Goal: Task Accomplishment & Management: Manage account settings

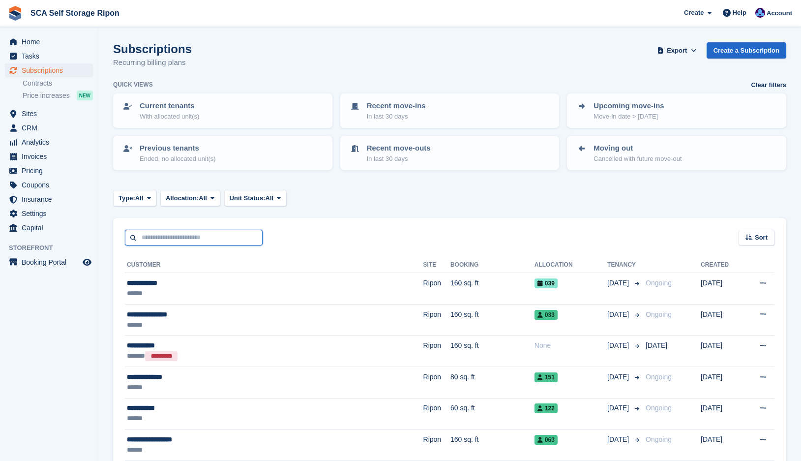
click at [197, 235] on input "text" at bounding box center [194, 238] width 138 height 16
type input "****"
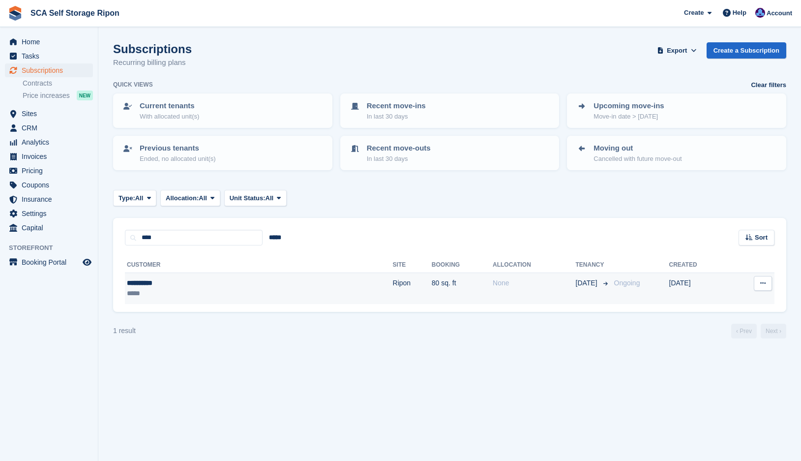
click at [432, 282] on td "80 sq. ft" at bounding box center [462, 288] width 61 height 31
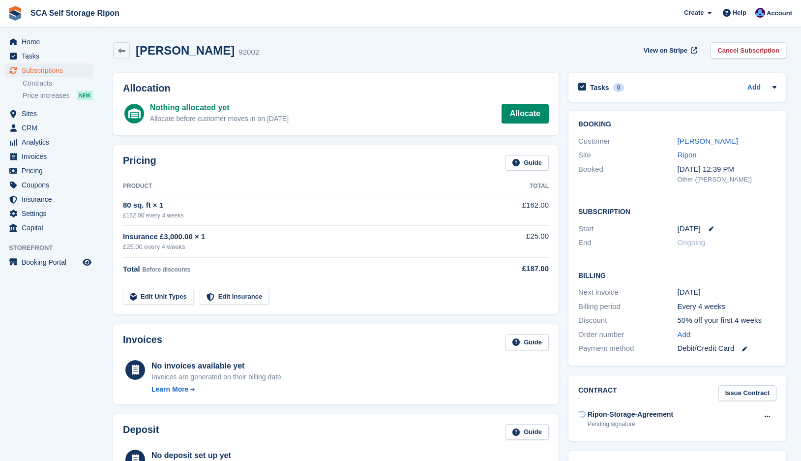
drag, startPoint x: 488, startPoint y: 191, endPoint x: 629, endPoint y: 162, distance: 144.2
click at [488, 191] on th "Total" at bounding box center [516, 187] width 66 height 16
click at [694, 143] on link "[PERSON_NAME]" at bounding box center [708, 141] width 60 height 8
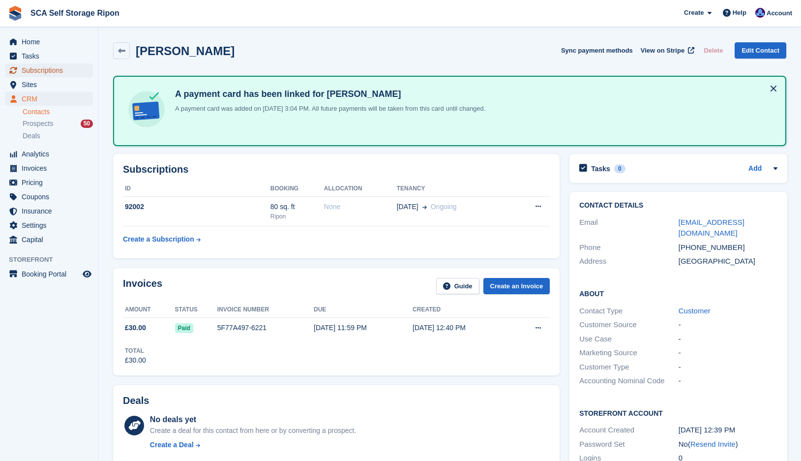
click at [42, 74] on span "Subscriptions" at bounding box center [51, 70] width 59 height 14
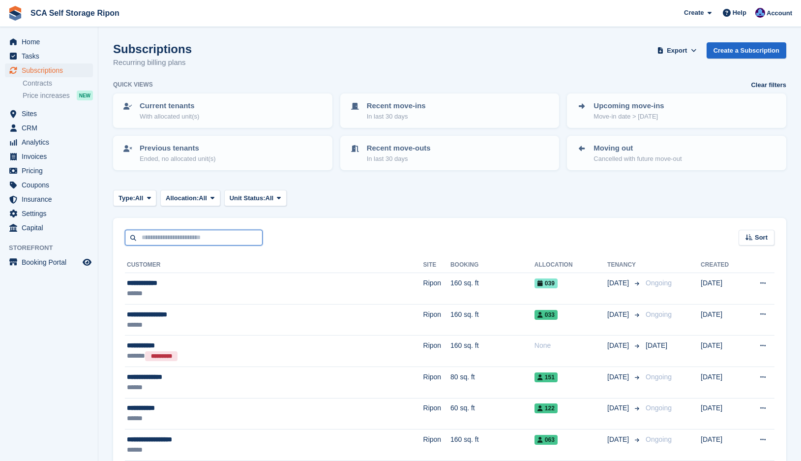
click at [180, 241] on input "text" at bounding box center [194, 238] width 138 height 16
type input "******"
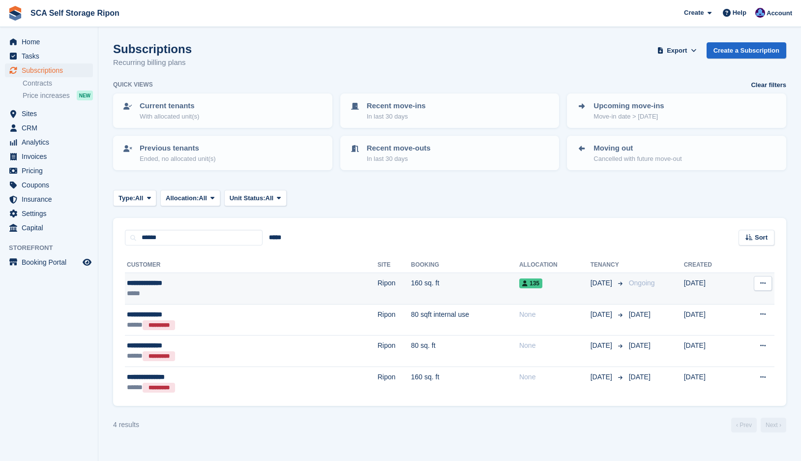
click at [424, 282] on td "160 sq. ft" at bounding box center [465, 288] width 108 height 31
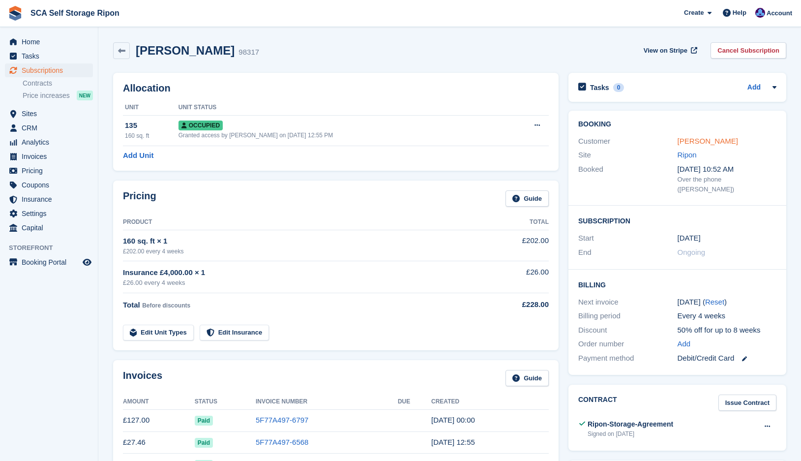
click at [703, 139] on link "[PERSON_NAME]" at bounding box center [708, 141] width 60 height 8
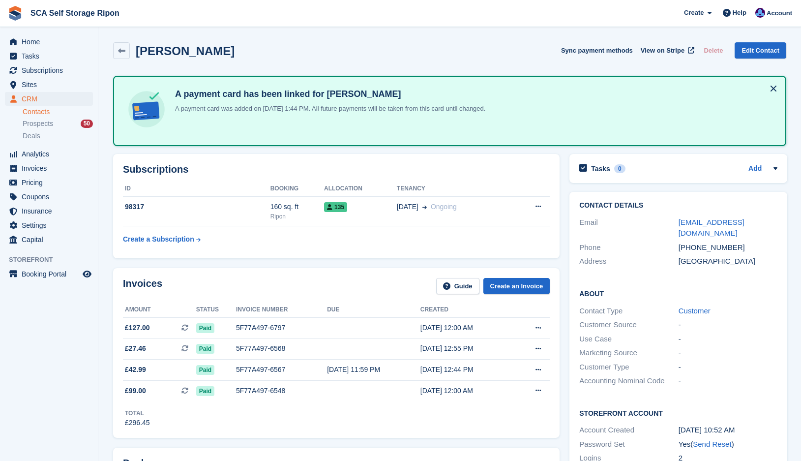
click at [329, 260] on div "Subscriptions ID Booking Allocation Tenancy 98317 160 sq. ft Ripon 135 [DATE] O…" at bounding box center [336, 206] width 456 height 114
click at [234, 266] on div "Invoices Guide Create an Invoice Amount Status Invoice number Due Created £127.…" at bounding box center [336, 353] width 456 height 180
click at [345, 253] on div "Subscriptions ID Booking Allocation Tenancy 98317 160 sq. ft Ripon 135 30 Jul O…" at bounding box center [336, 206] width 447 height 104
click at [373, 246] on table "ID Booking Allocation Tenancy 98317 160 sq. ft Ripon 135 30 Jul Ongoing Cancel …" at bounding box center [336, 215] width 427 height 68
click at [397, 215] on td "30 Jul Ongoing" at bounding box center [454, 211] width 114 height 30
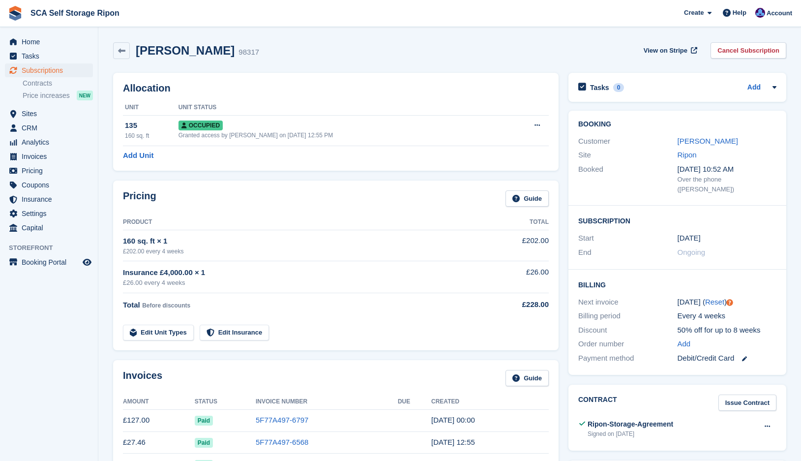
click at [423, 188] on div "Pricing Guide Product Total 160 sq. ft × 1 £202.00 every 4 weeks £202.00 Insura…" at bounding box center [336, 265] width 446 height 170
click at [637, 298] on div "Next invoice 24 Sep ( Reset )" at bounding box center [677, 302] width 198 height 14
click at [426, 266] on td "Insurance £4,000.00 × 1 £26.00 every 4 weeks" at bounding box center [303, 277] width 360 height 32
drag, startPoint x: 744, startPoint y: 55, endPoint x: 723, endPoint y: 71, distance: 26.0
click at [745, 55] on link "Cancel Subscription" at bounding box center [749, 50] width 76 height 16
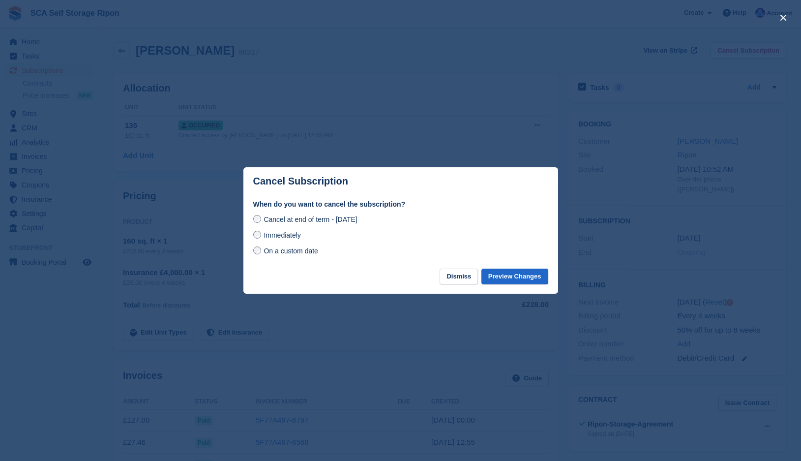
click at [273, 251] on span "On a custom date" at bounding box center [291, 251] width 55 height 8
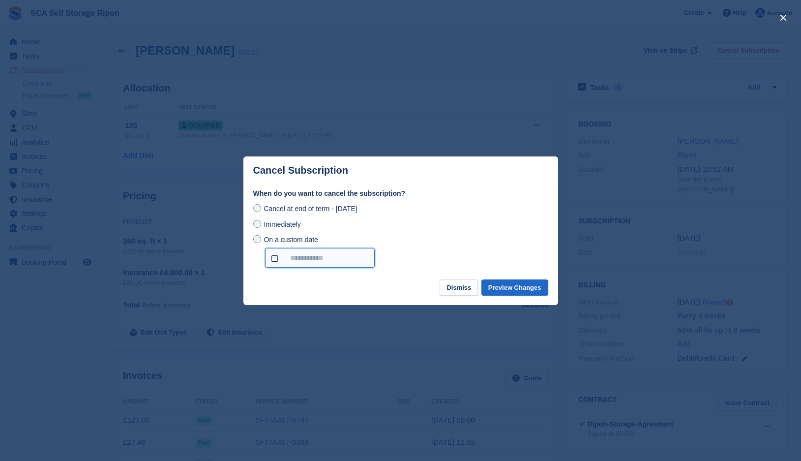
click at [360, 261] on input "On a custom date" at bounding box center [320, 258] width 110 height 20
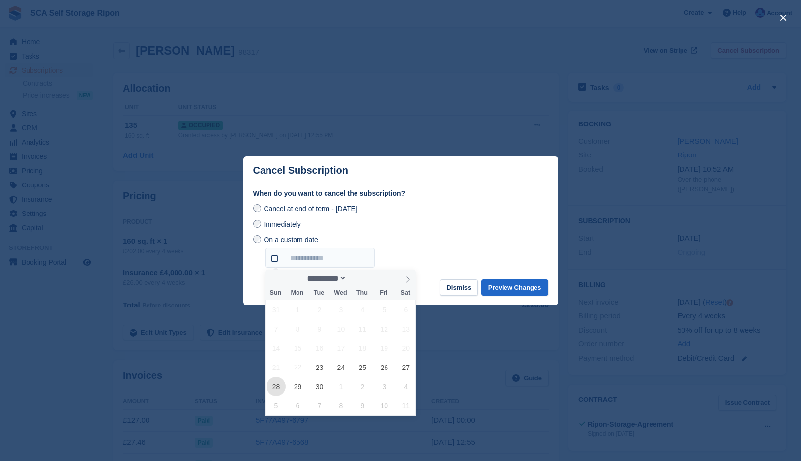
click at [278, 387] on span "28" at bounding box center [276, 386] width 19 height 19
type input "**********"
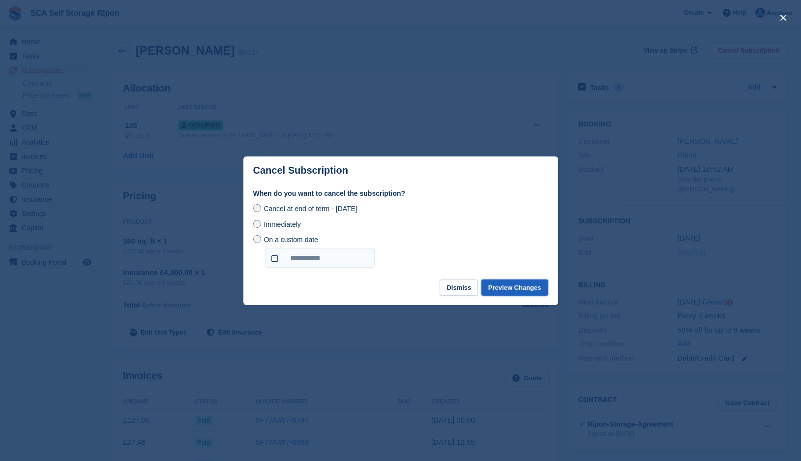
click at [522, 289] on button "Preview Changes" at bounding box center [514, 287] width 67 height 16
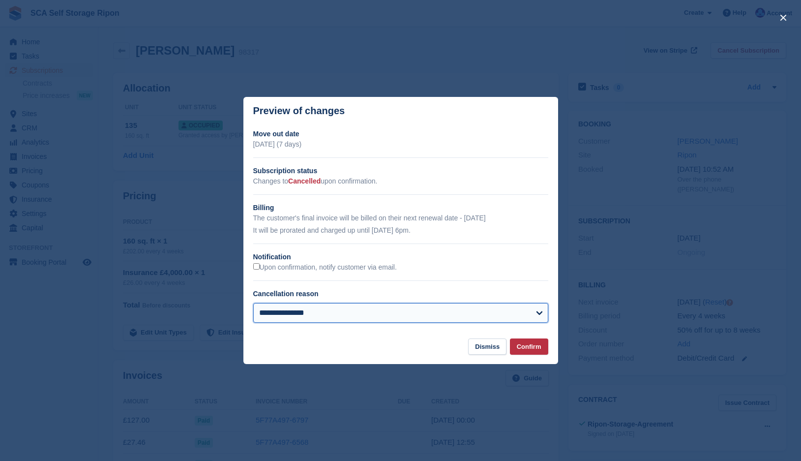
click at [314, 310] on select "**********" at bounding box center [400, 313] width 295 height 20
select select "**********"
click at [253, 304] on select "**********" at bounding box center [400, 313] width 295 height 20
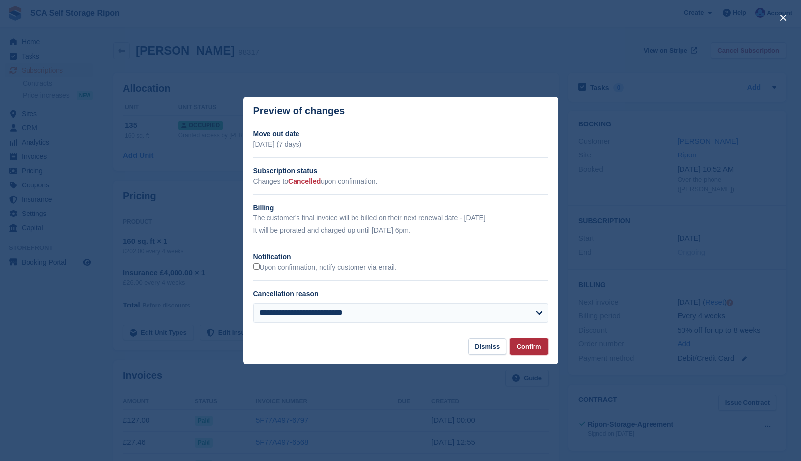
click at [535, 352] on button "Confirm" at bounding box center [529, 346] width 38 height 16
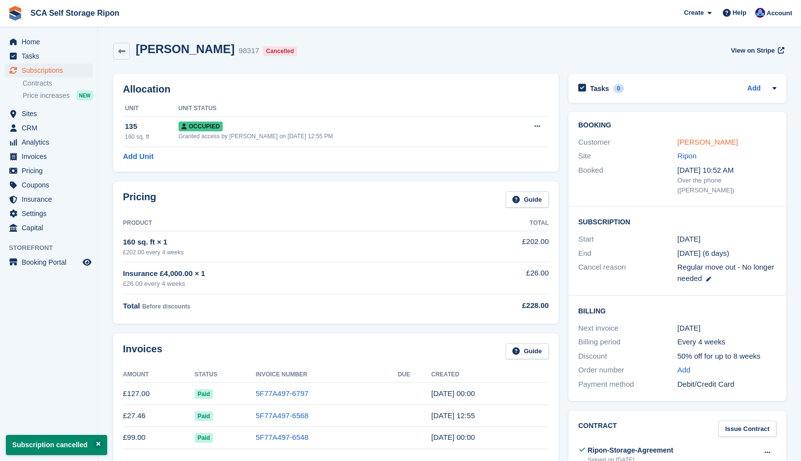
click at [712, 143] on link "Daniel Simpson" at bounding box center [708, 142] width 60 height 8
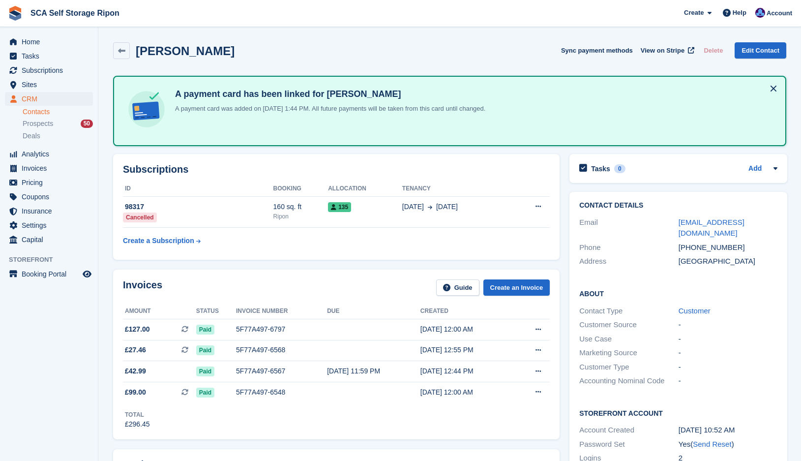
click at [332, 276] on div "Invoices Guide Create an Invoice Amount Status Invoice number Due Created £127.…" at bounding box center [336, 354] width 447 height 170
click at [360, 326] on td at bounding box center [373, 329] width 93 height 21
click at [364, 280] on div "Invoices Guide Create an Invoice" at bounding box center [336, 290] width 427 height 22
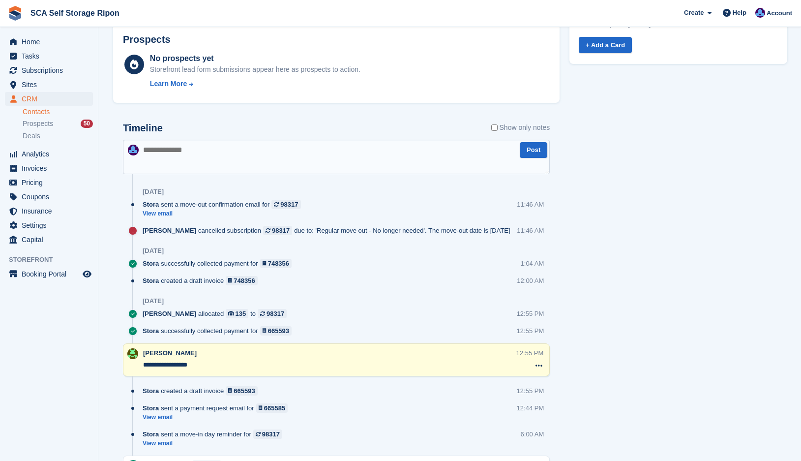
scroll to position [516, 0]
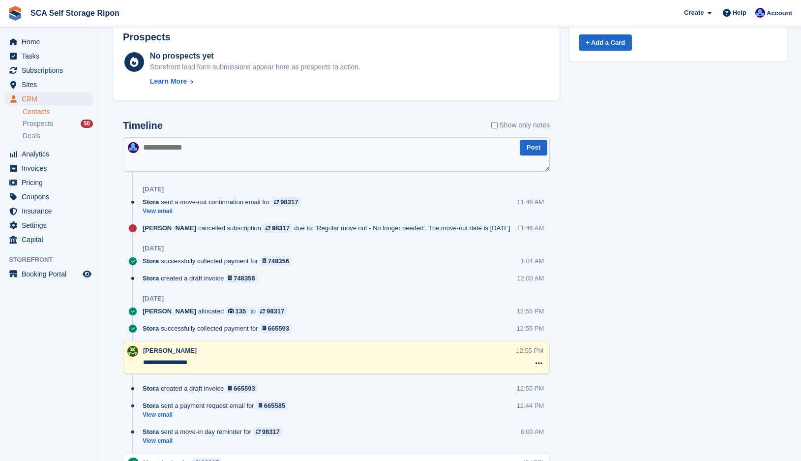
click at [332, 144] on textarea at bounding box center [336, 154] width 427 height 34
type textarea "*"
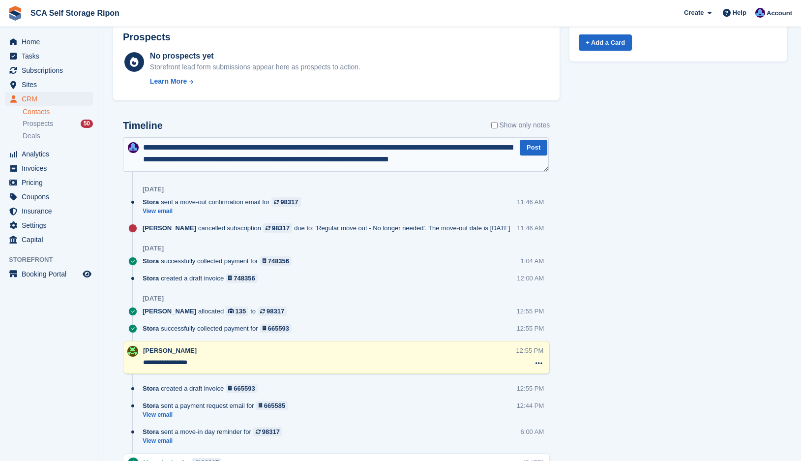
scroll to position [5, 0]
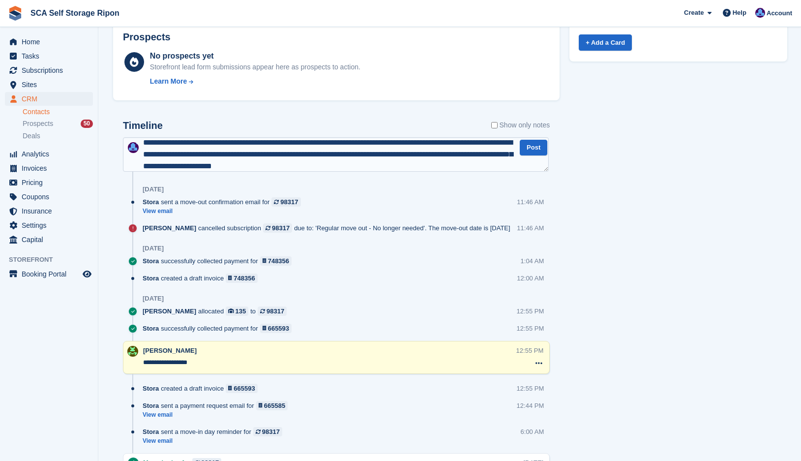
type textarea "**********"
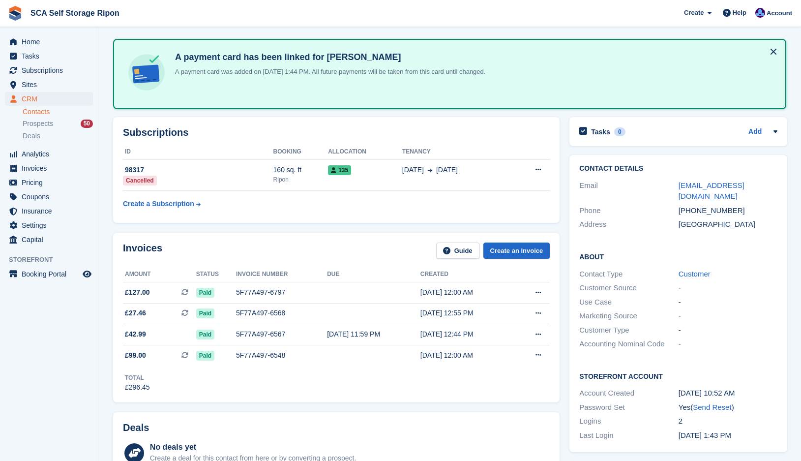
scroll to position [0, 0]
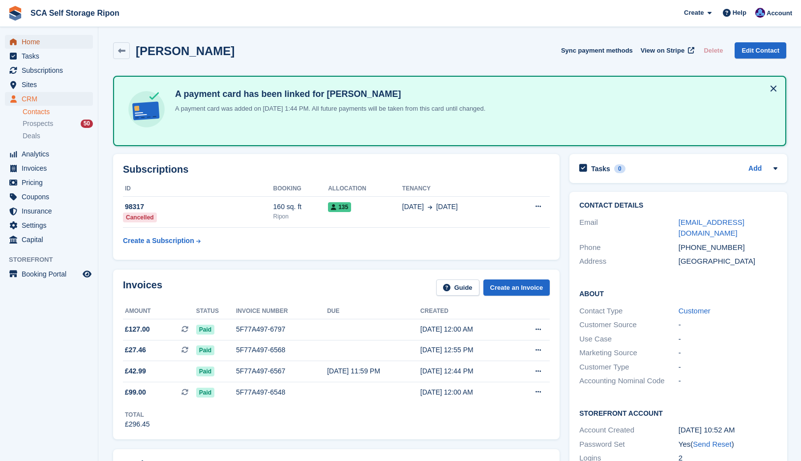
click at [23, 47] on span "Home" at bounding box center [51, 42] width 59 height 14
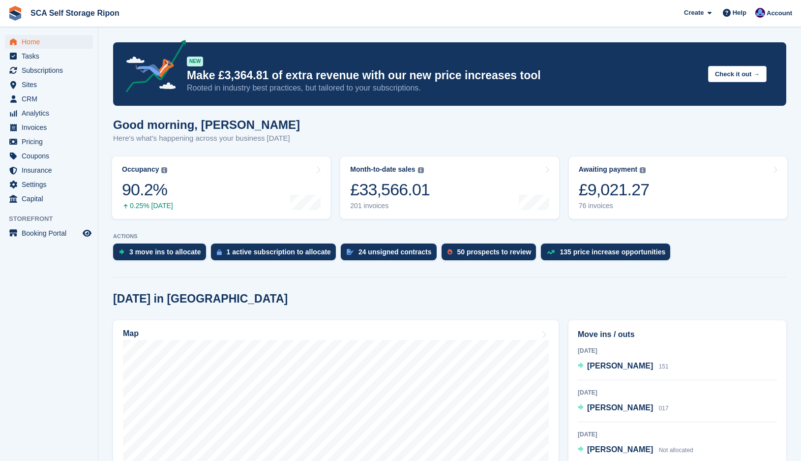
click at [770, 24] on div "Create Subscription Invoice Contact Deal Discount Page Help Chat Support Submit…" at bounding box center [739, 13] width 118 height 27
click at [776, 10] on span "Account" at bounding box center [780, 13] width 26 height 10
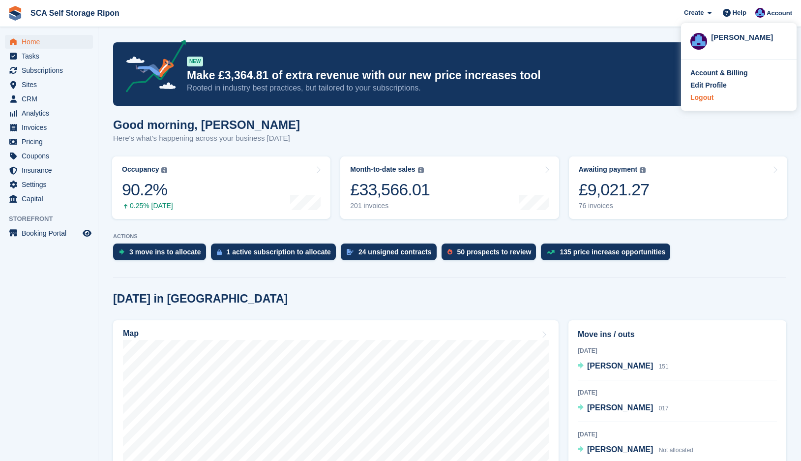
click at [695, 99] on div "Logout" at bounding box center [701, 97] width 23 height 10
